Goal: Information Seeking & Learning: Learn about a topic

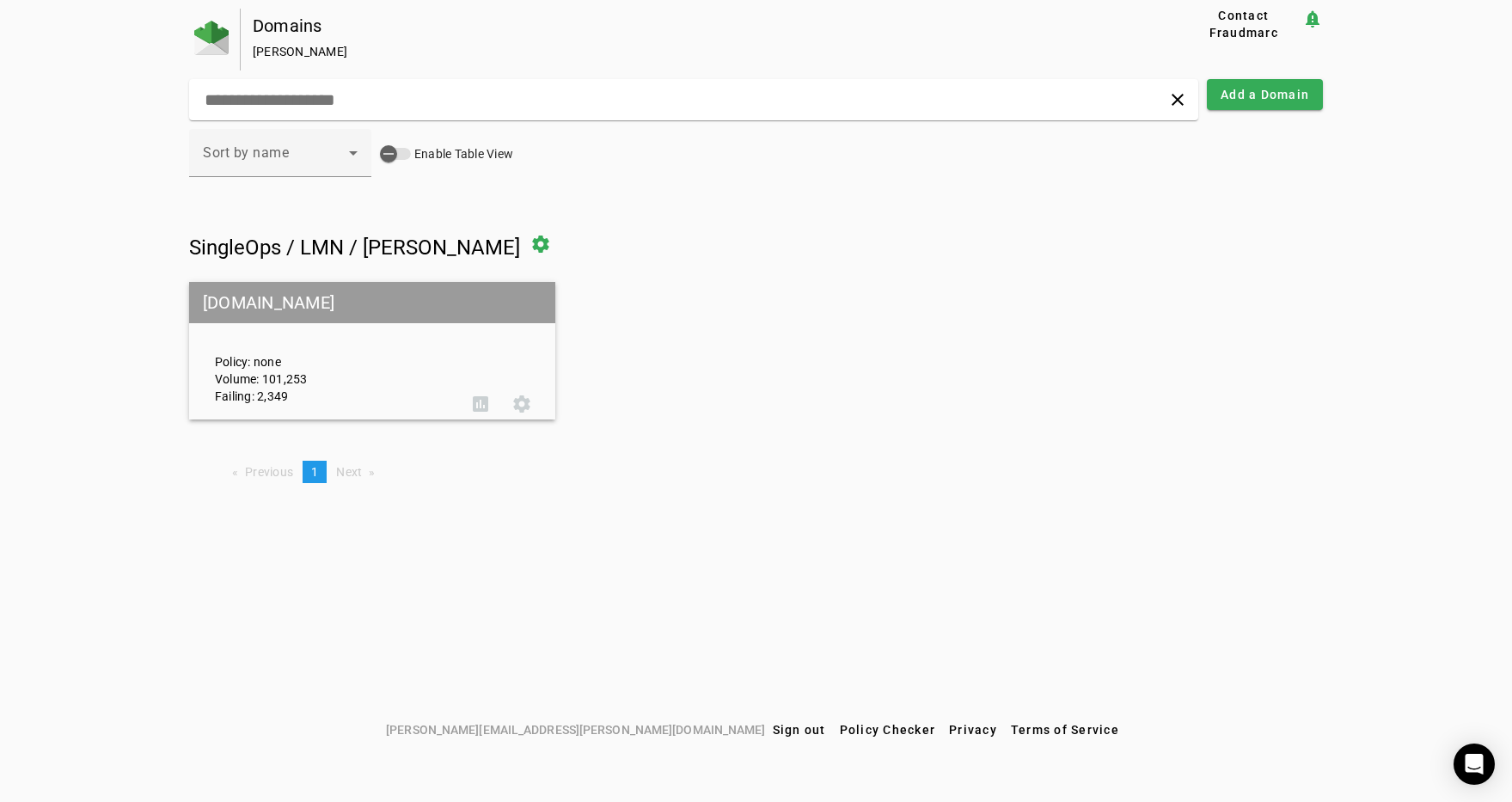
click at [268, 302] on mat-grid-tile-header "[DOMAIN_NAME]" at bounding box center [372, 302] width 366 height 42
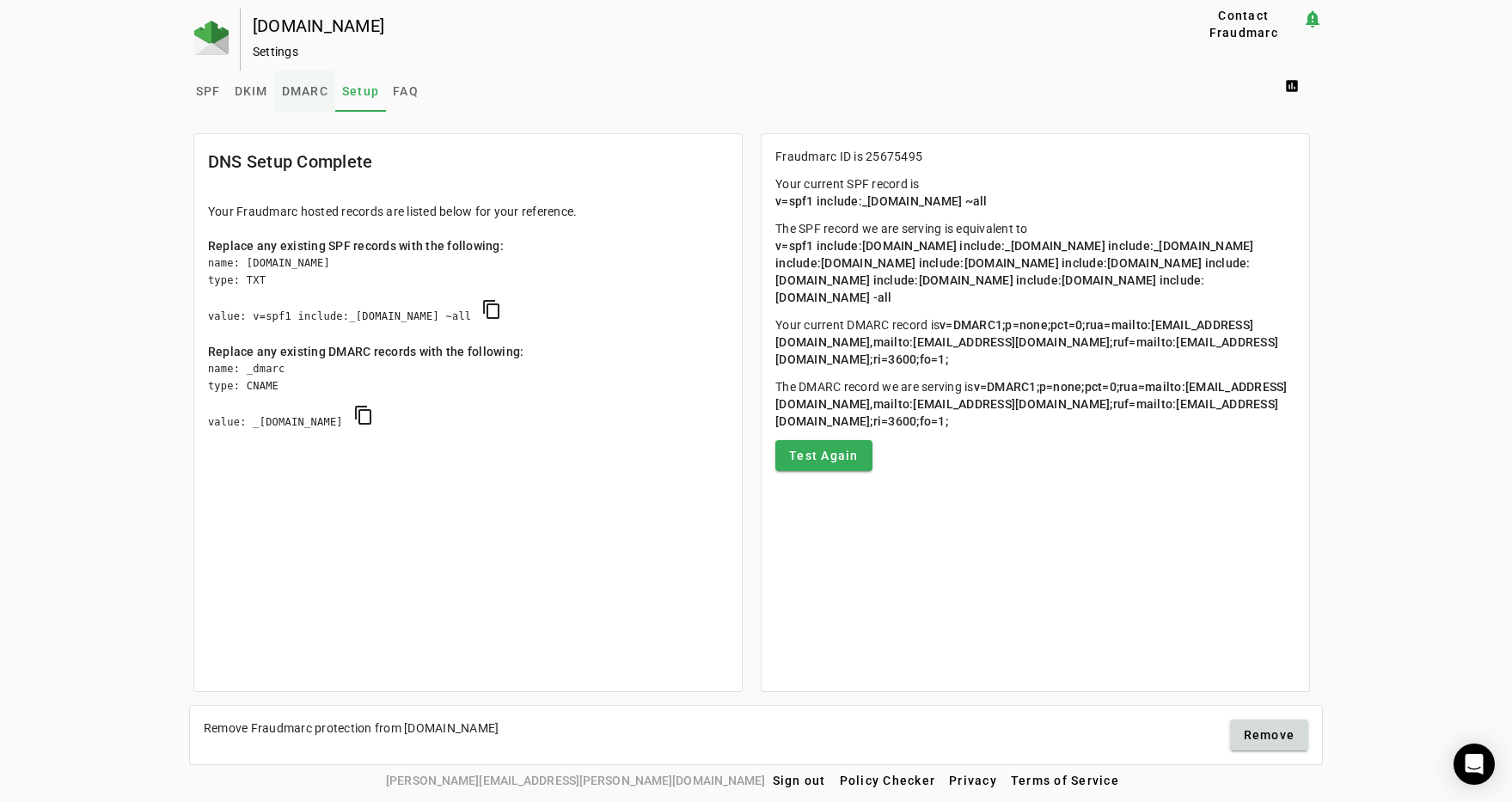
click at [299, 98] on span "DMARC" at bounding box center [305, 91] width 46 height 42
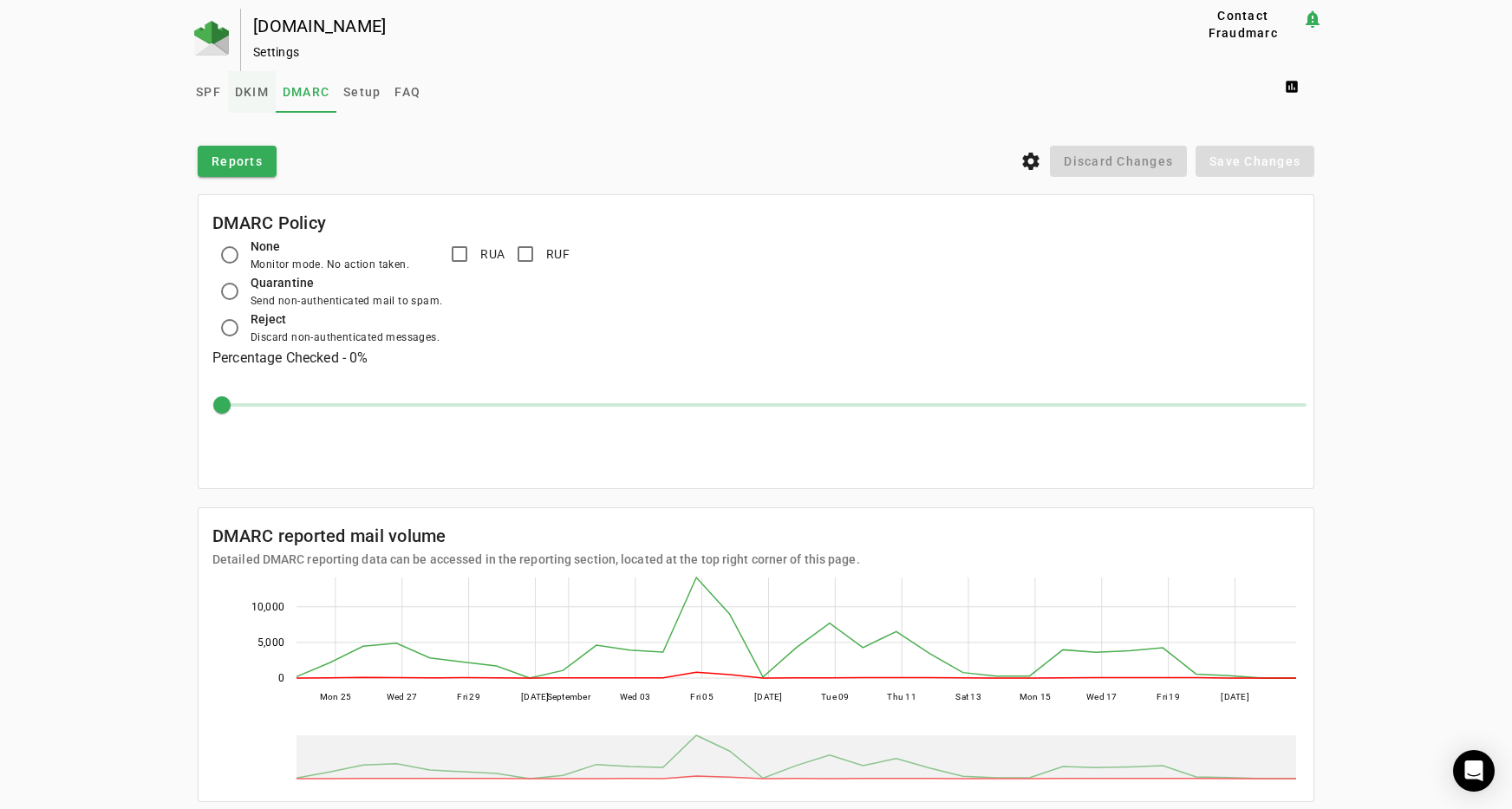
click at [246, 93] on span "DKIM" at bounding box center [252, 91] width 34 height 12
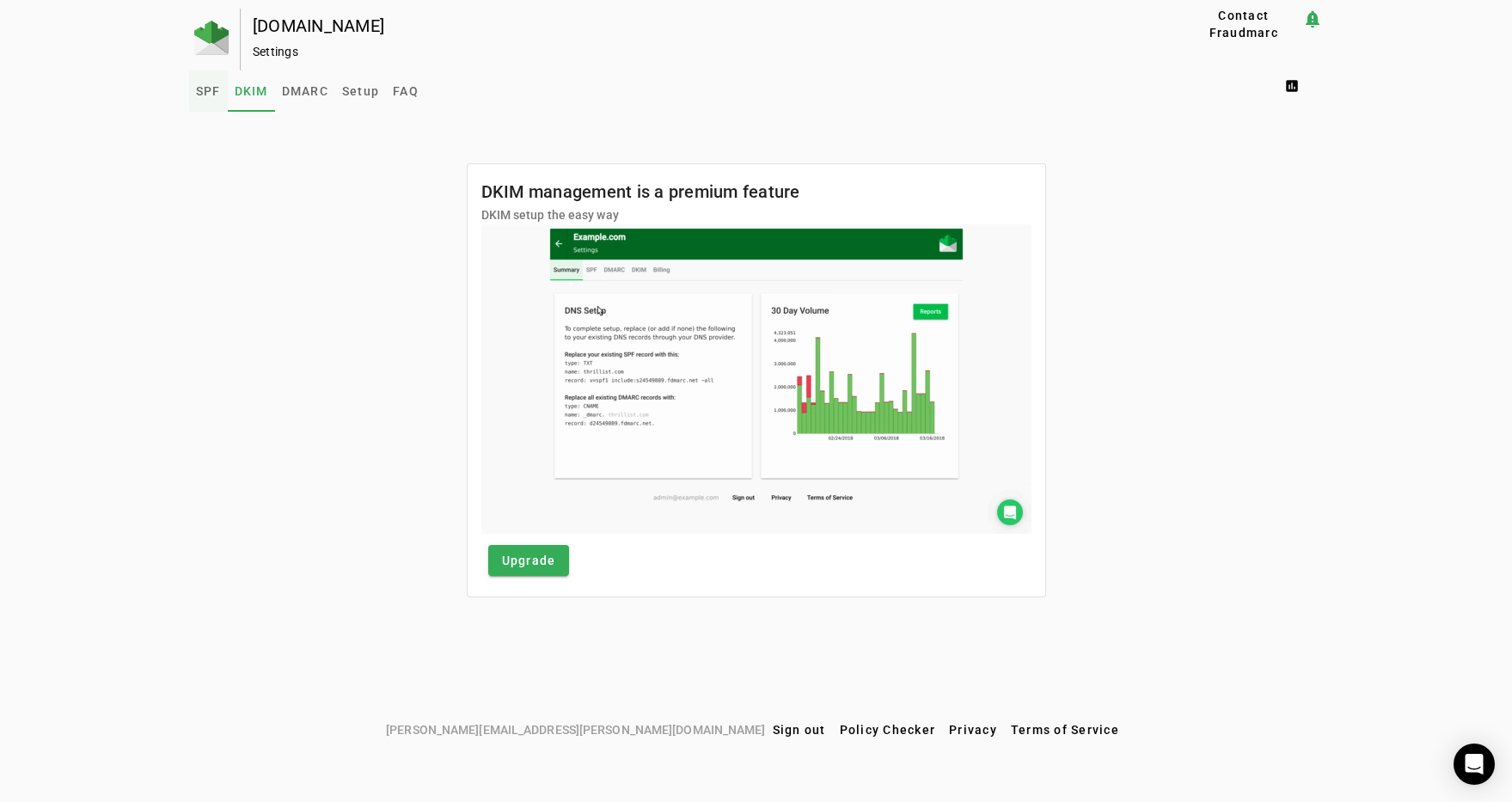
click at [201, 92] on span "SPF" at bounding box center [208, 91] width 25 height 12
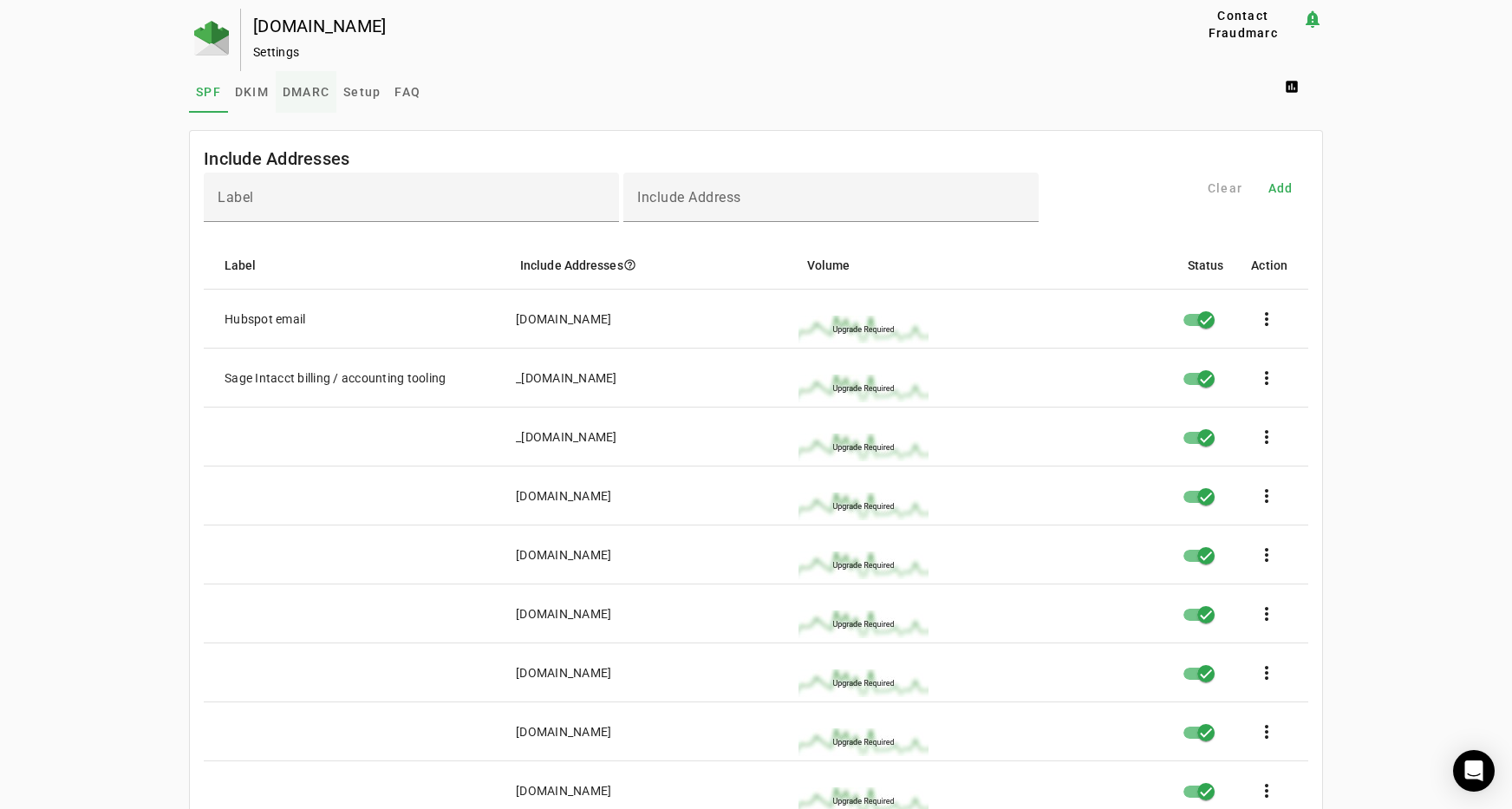
click at [307, 95] on span "DMARC" at bounding box center [306, 91] width 47 height 12
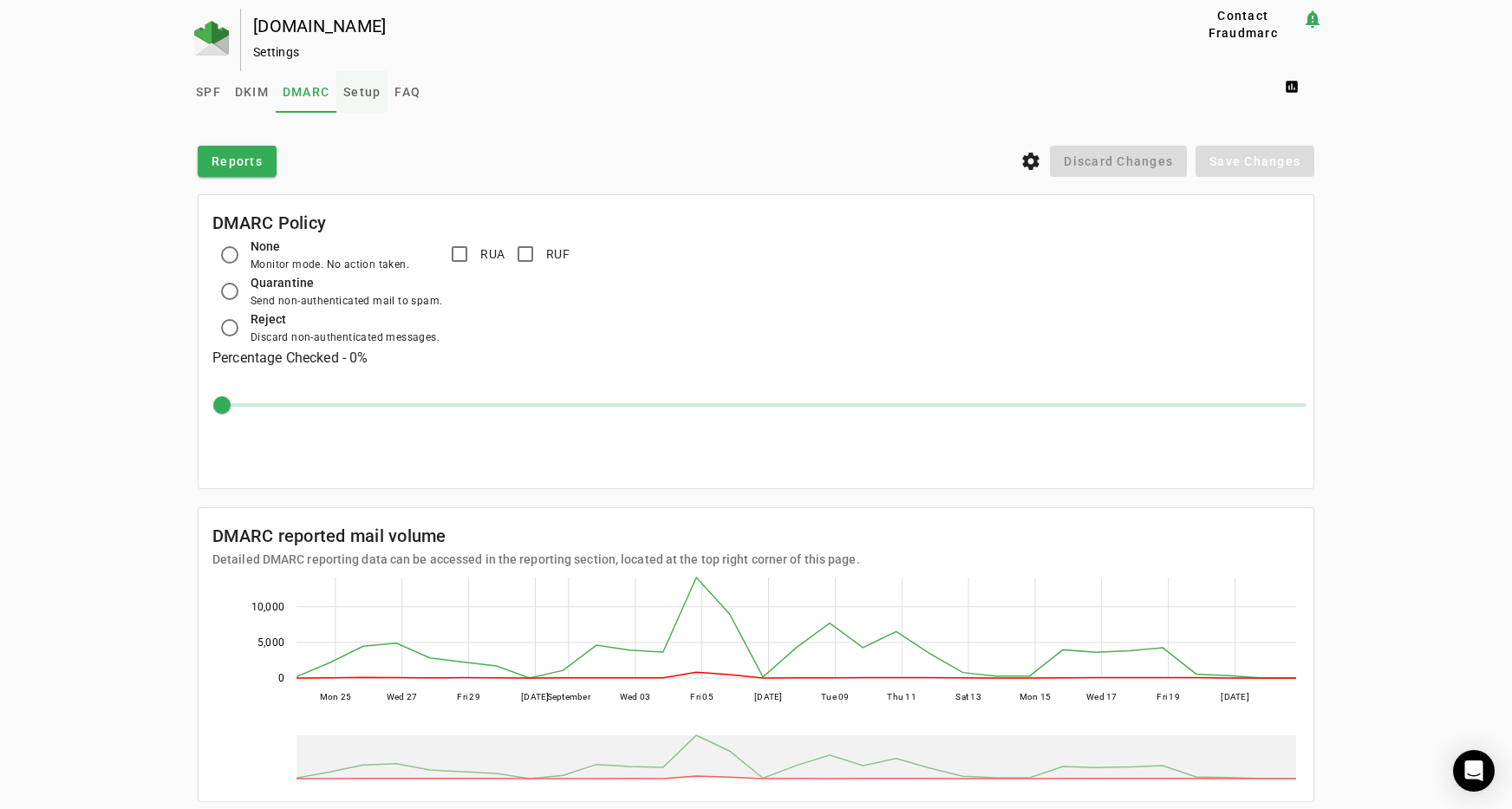
click at [359, 91] on span "Setup" at bounding box center [362, 91] width 37 height 12
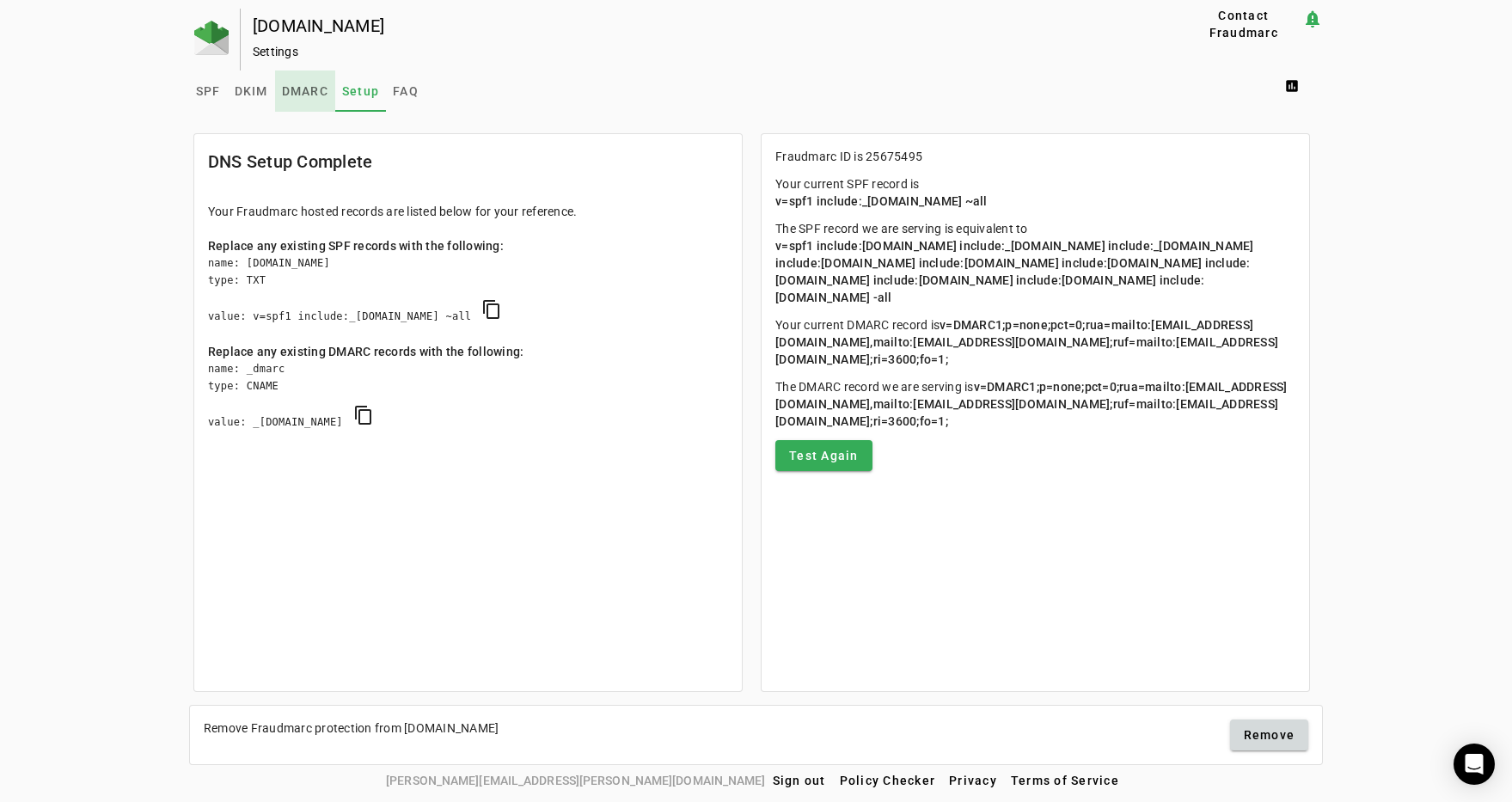
click at [302, 91] on span "DMARC" at bounding box center [305, 91] width 46 height 12
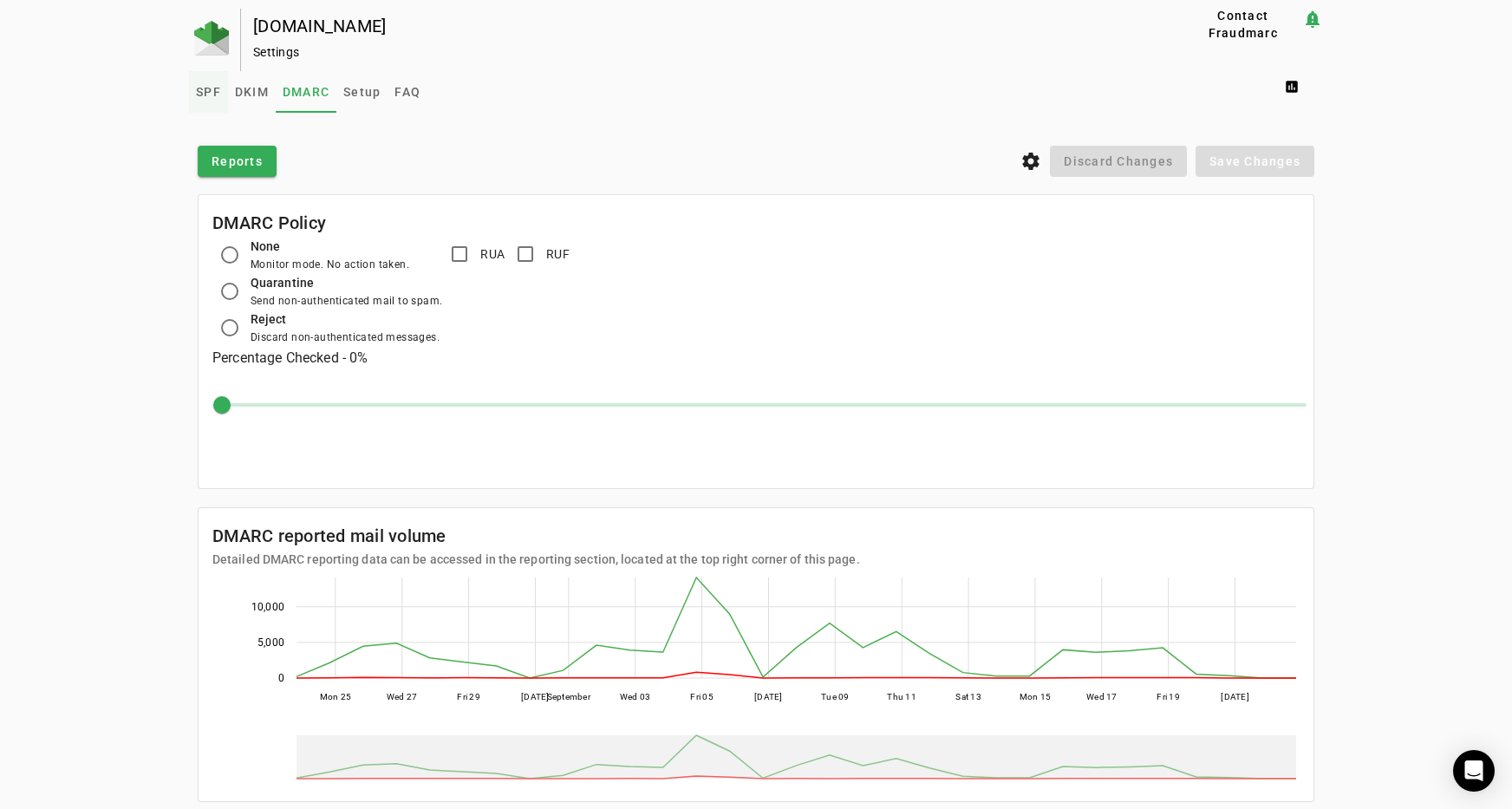
click at [212, 91] on span "SPF" at bounding box center [208, 91] width 25 height 12
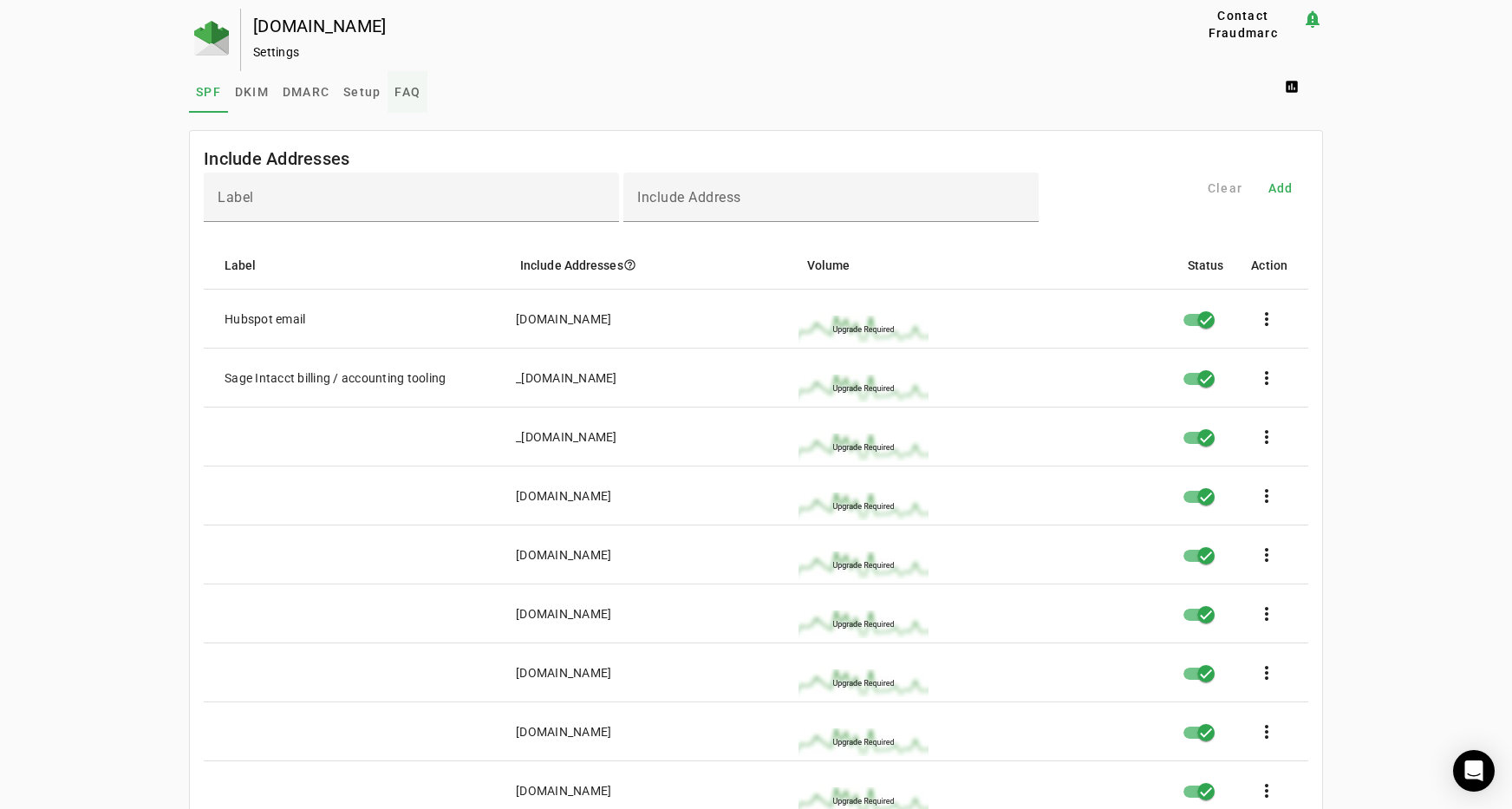
click at [395, 91] on span "FAQ" at bounding box center [408, 91] width 26 height 12
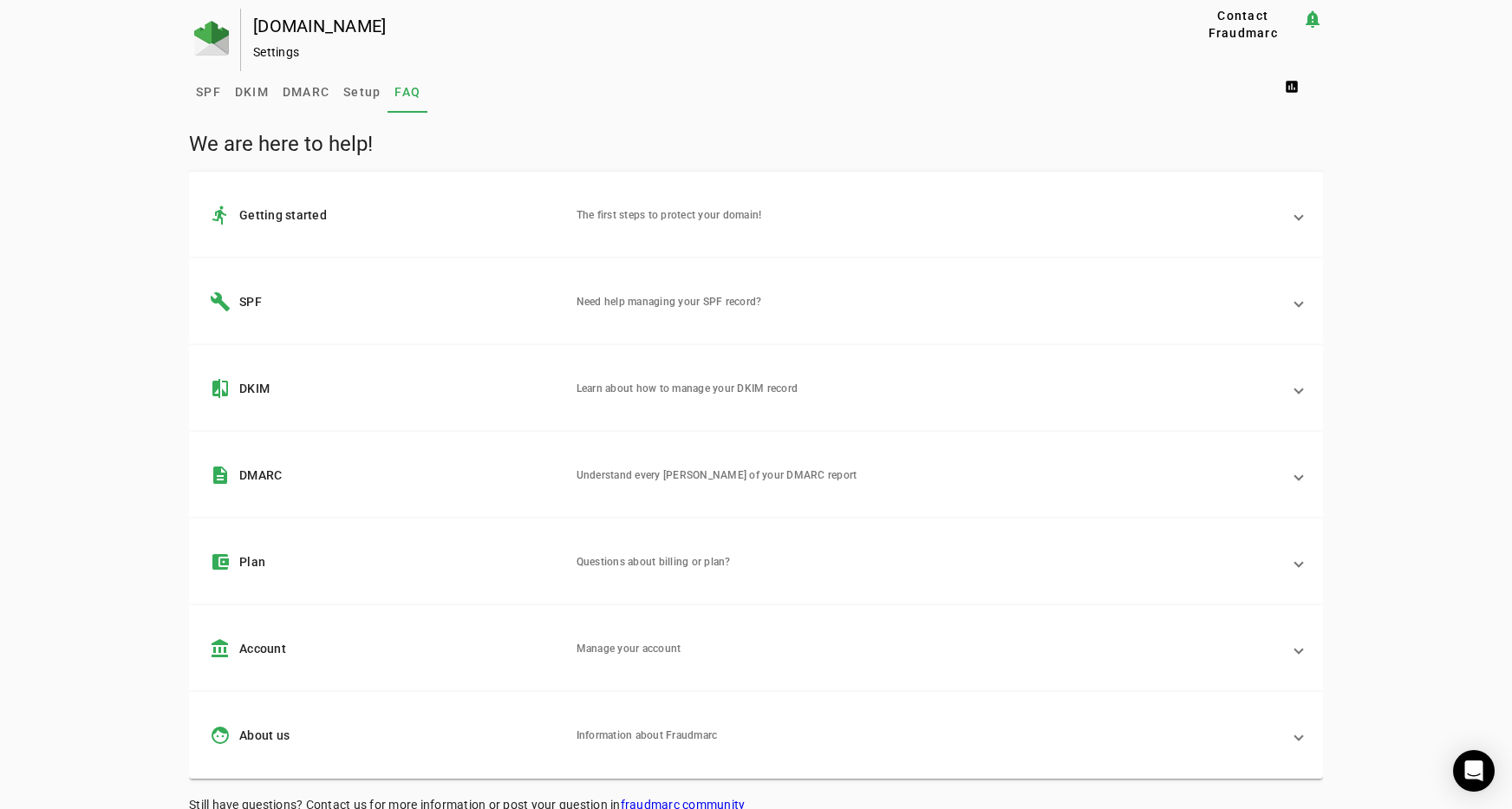
click at [716, 202] on mat-expansion-panel-header "directions_run Getting started The first steps to protect your domain!" at bounding box center [756, 215] width 1134 height 87
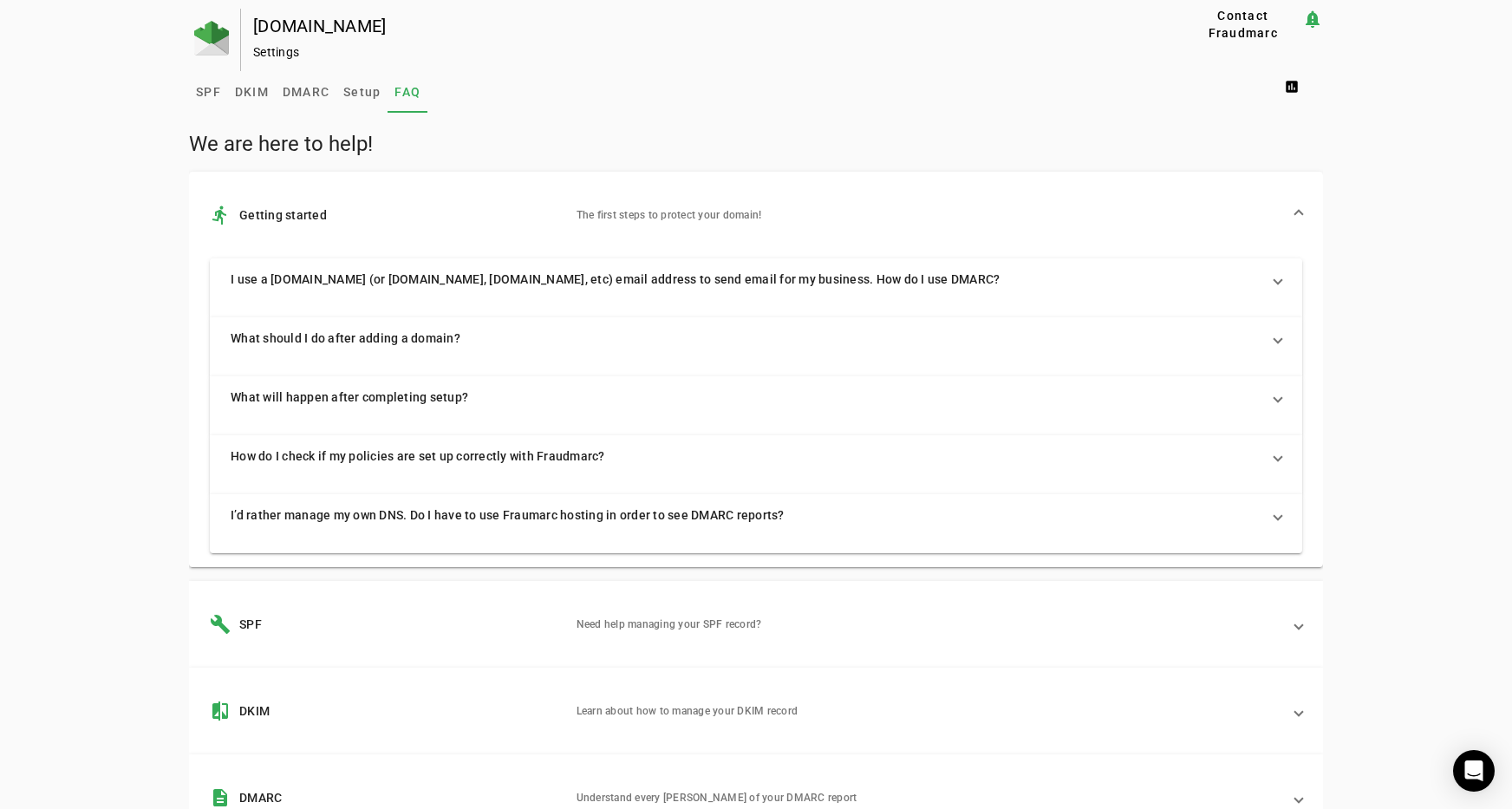
click at [546, 284] on span "I use a [DOMAIN_NAME] (or [DOMAIN_NAME], [DOMAIN_NAME], etc) email address to s…" at bounding box center [752, 279] width 1044 height 18
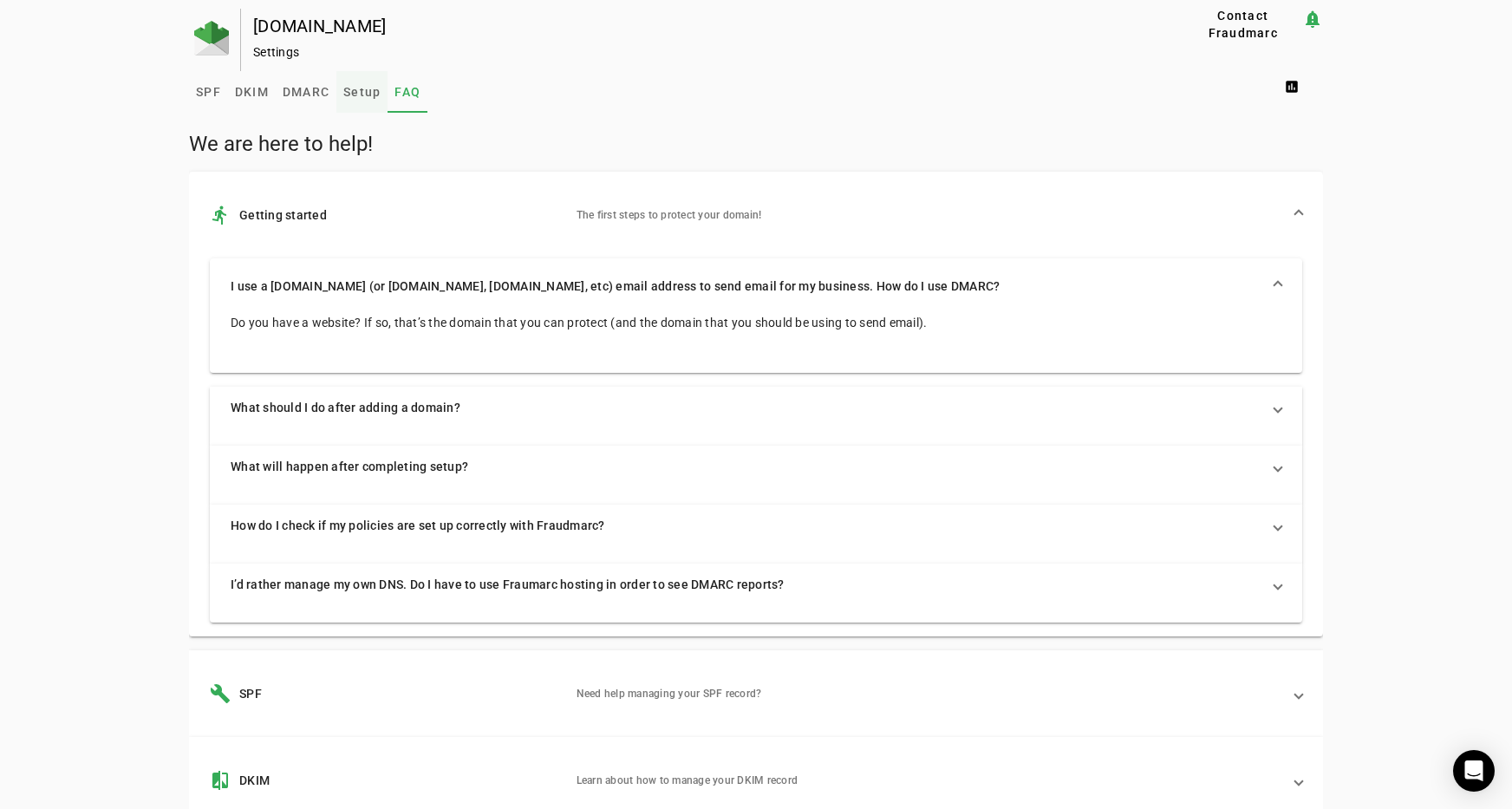
click at [363, 88] on span "Setup" at bounding box center [362, 91] width 37 height 12
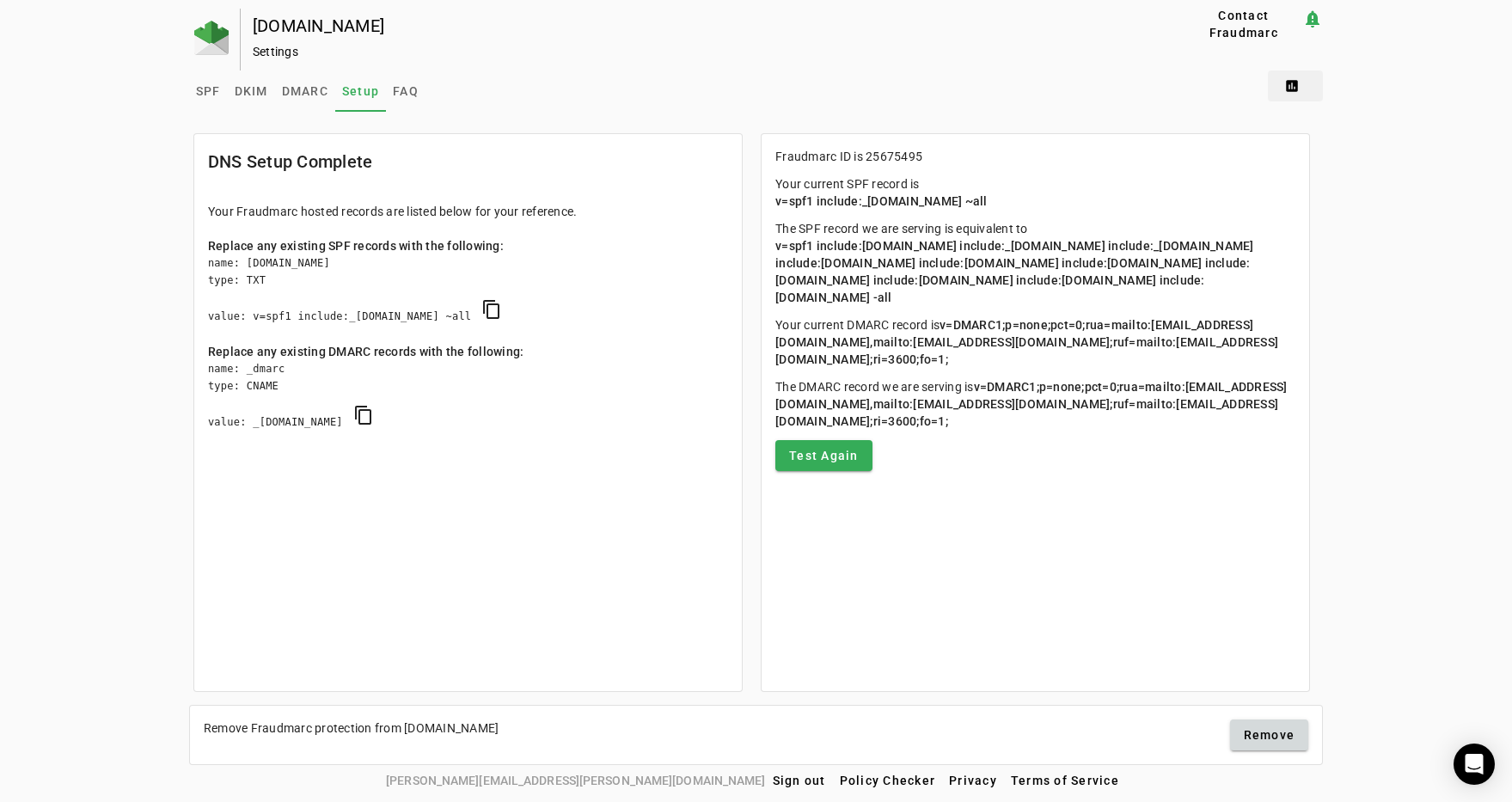
click at [1288, 84] on span at bounding box center [1295, 86] width 55 height 42
click at [1322, 176] on span "Domain Users" at bounding box center [1332, 170] width 102 height 20
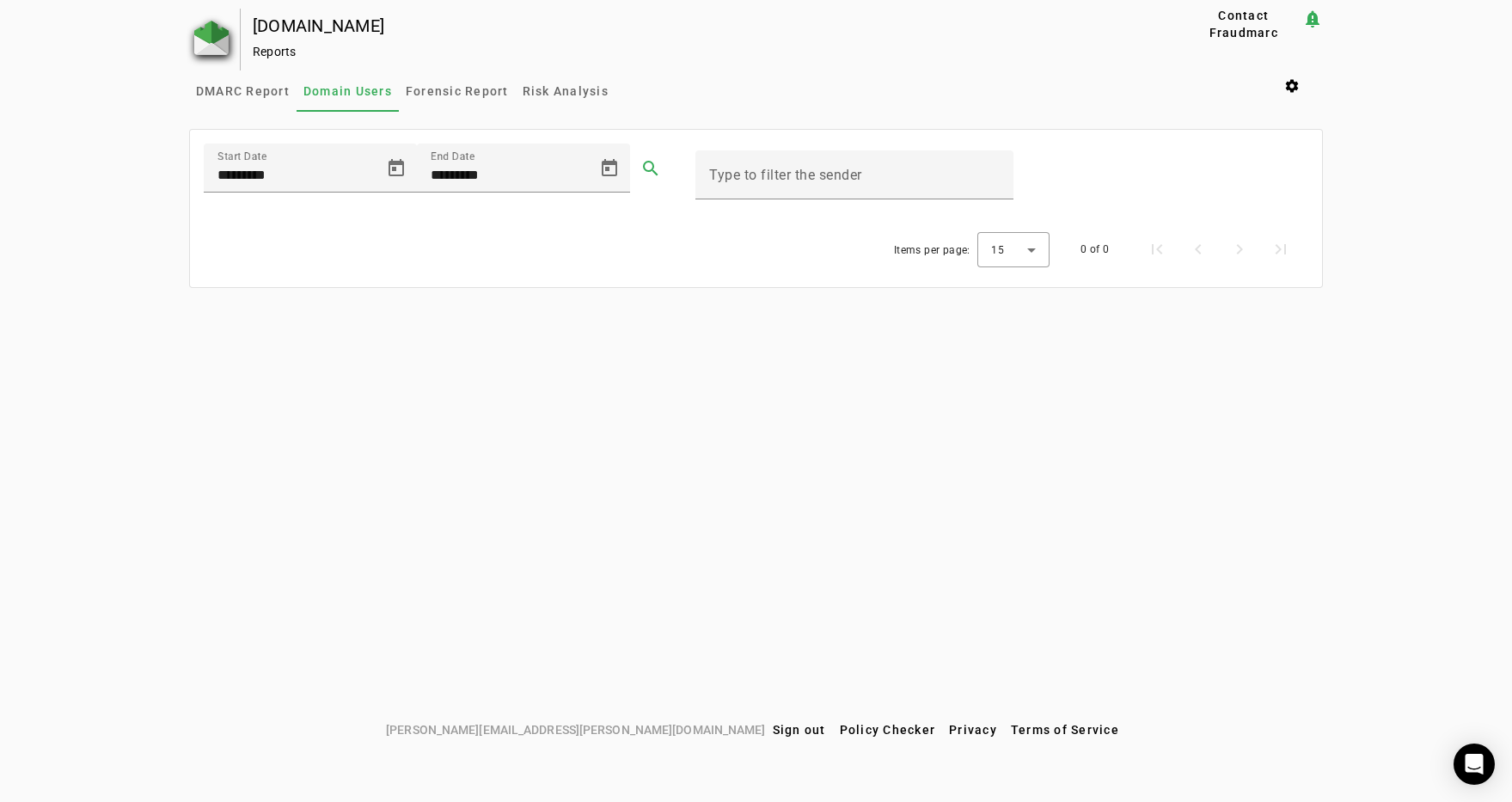
click at [212, 38] on img at bounding box center [211, 37] width 34 height 34
